Goal: Obtain resource: Obtain resource

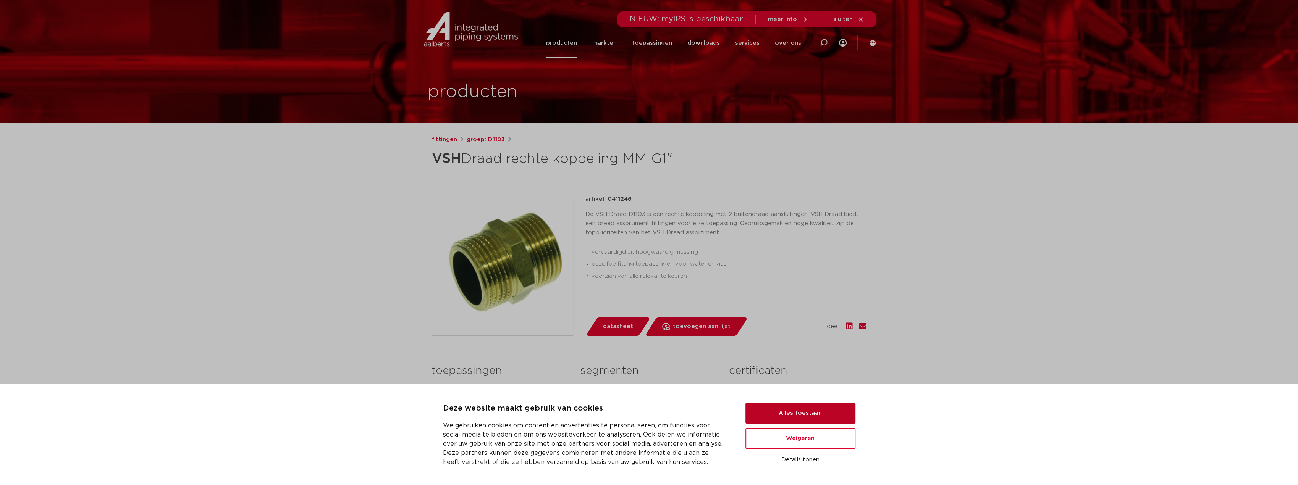
click at [795, 410] on button "Alles toestaan" at bounding box center [800, 413] width 110 height 21
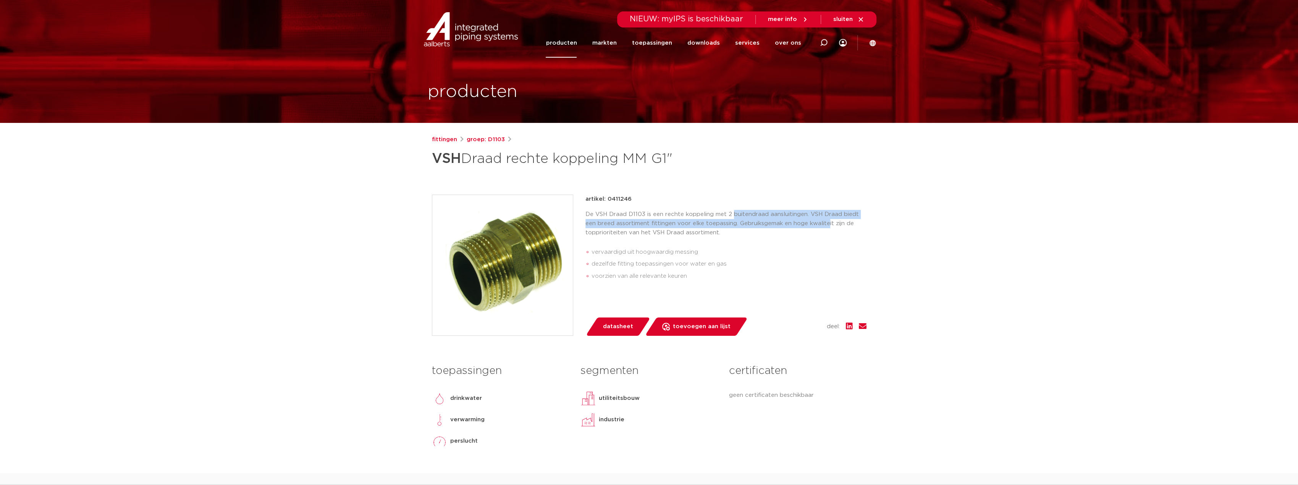
drag, startPoint x: 732, startPoint y: 218, endPoint x: 829, endPoint y: 227, distance: 97.4
click at [829, 227] on p "De VSH Draad D1103 is een rechte koppeling met 2 buitendraad aansluitingen. VSH…" at bounding box center [725, 223] width 281 height 27
drag, startPoint x: 831, startPoint y: 225, endPoint x: 813, endPoint y: 220, distance: 19.0
click at [831, 225] on p "De VSH Draad D1103 is een rechte koppeling met 2 buitendraad aansluitingen. VSH…" at bounding box center [725, 223] width 281 height 27
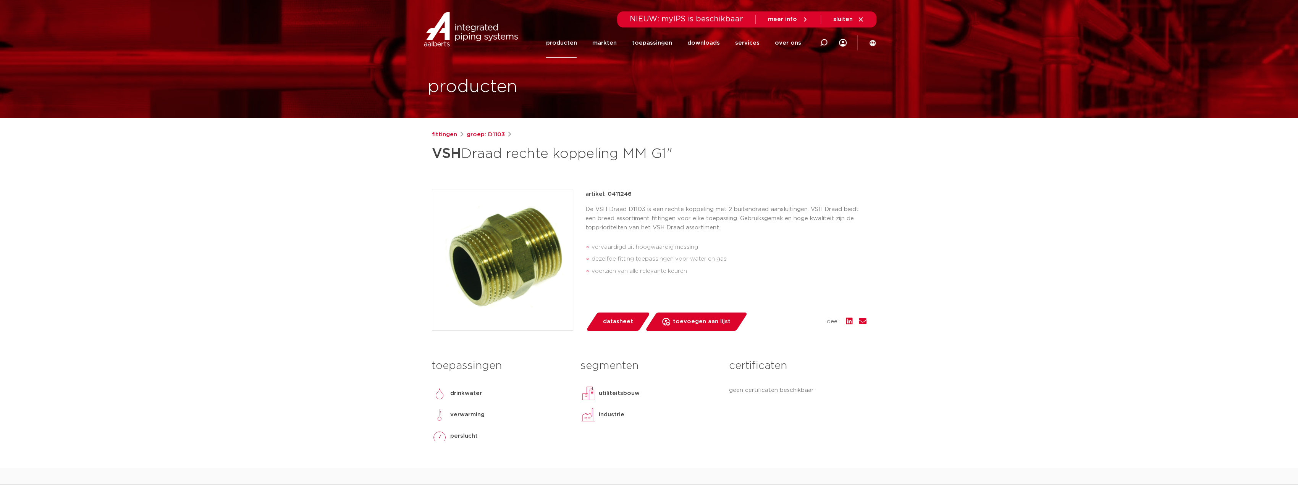
scroll to position [10, 0]
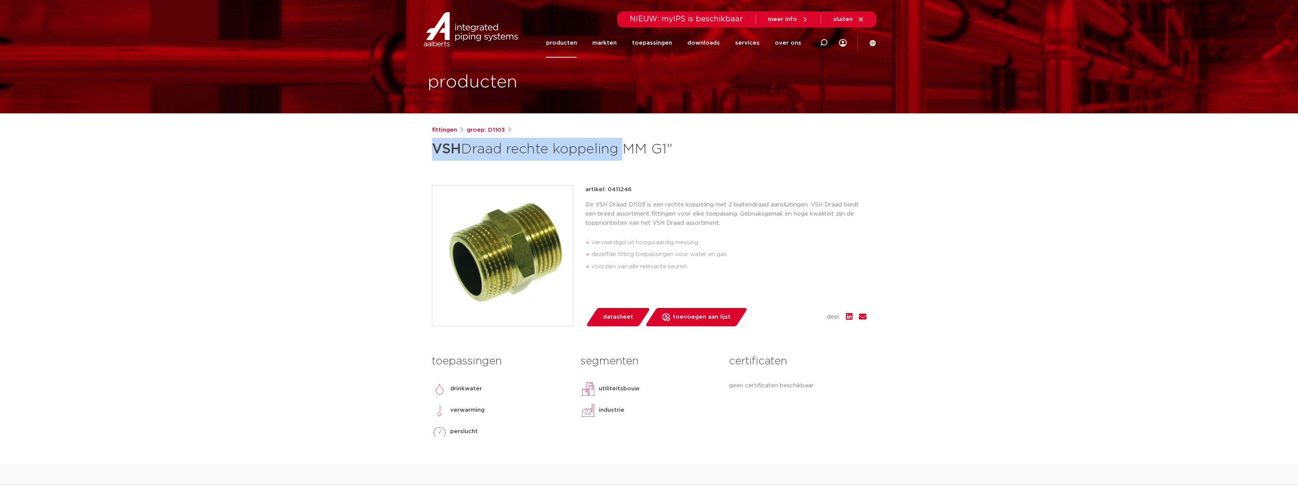
drag, startPoint x: 433, startPoint y: 146, endPoint x: 620, endPoint y: 145, distance: 187.5
click at [620, 145] on h1 "VSH Draad rechte koppeling MM G1"" at bounding box center [575, 149] width 287 height 23
copy h1 "VSH Draad rechte koppeling"
click at [473, 229] on img at bounding box center [502, 256] width 141 height 141
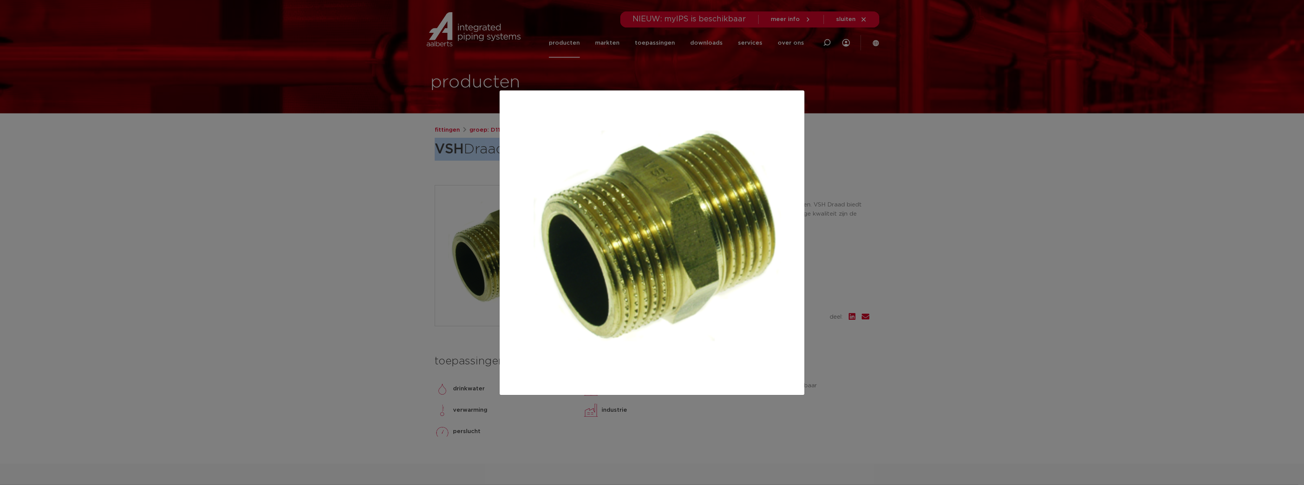
click at [569, 252] on img at bounding box center [652, 243] width 292 height 292
click at [880, 252] on div at bounding box center [652, 242] width 1304 height 485
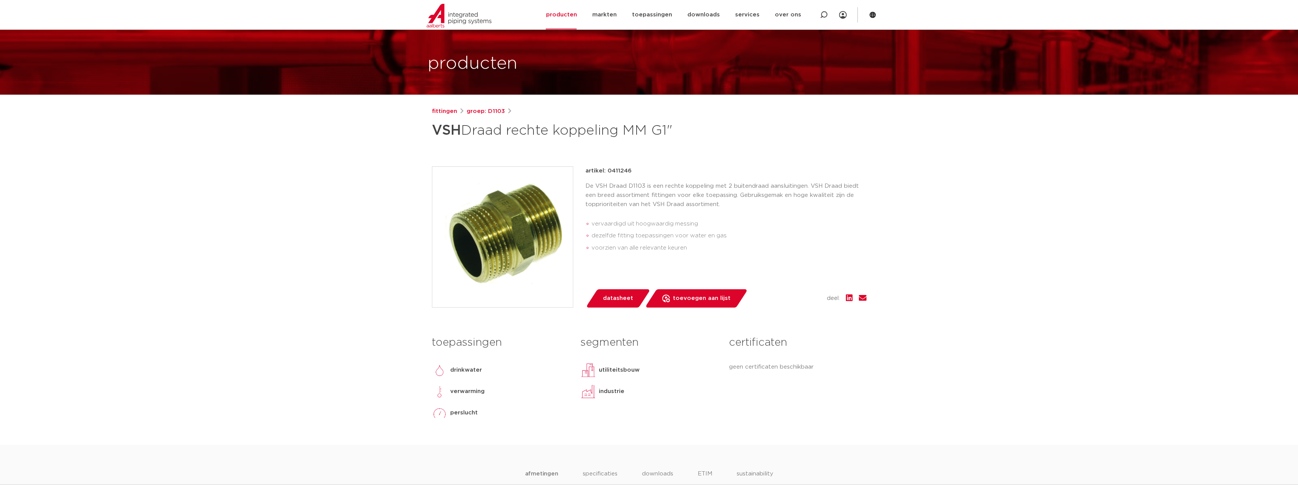
scroll to position [115, 0]
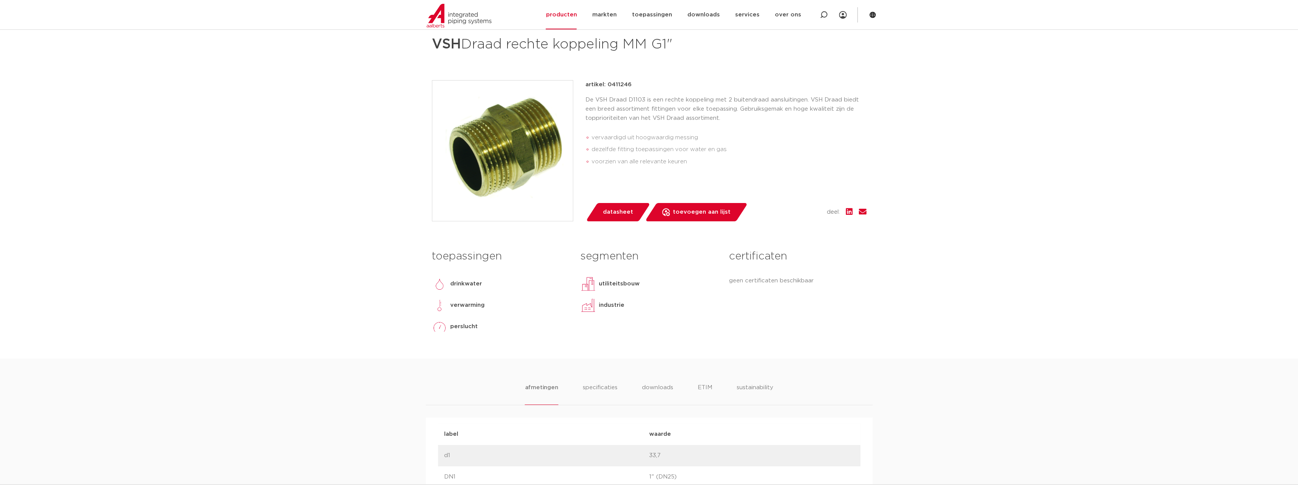
click at [595, 208] on link "datasheet" at bounding box center [617, 212] width 65 height 18
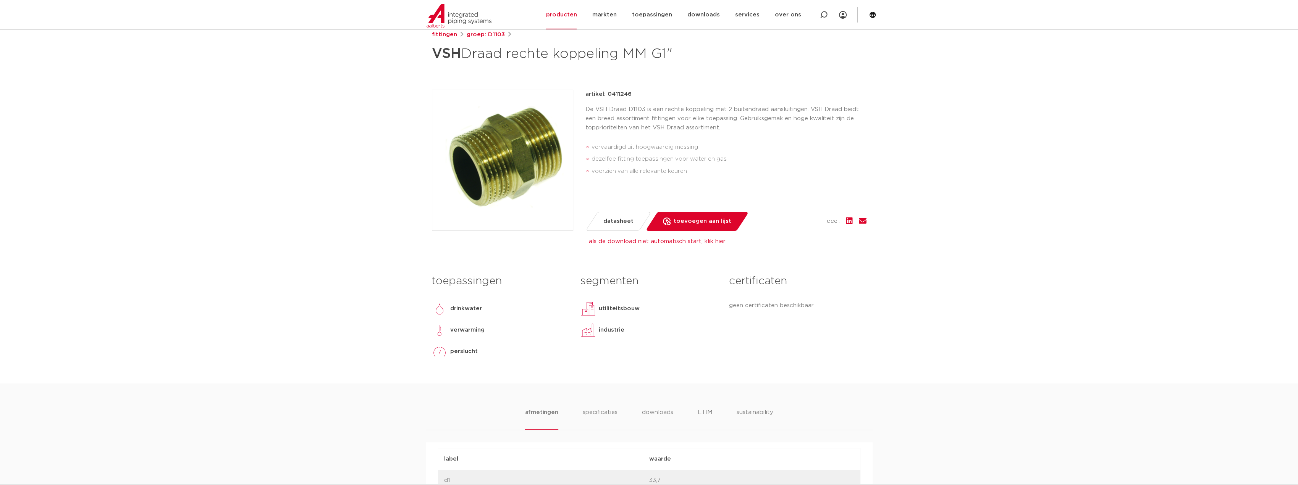
scroll to position [95, 0]
